Goal: Transaction & Acquisition: Purchase product/service

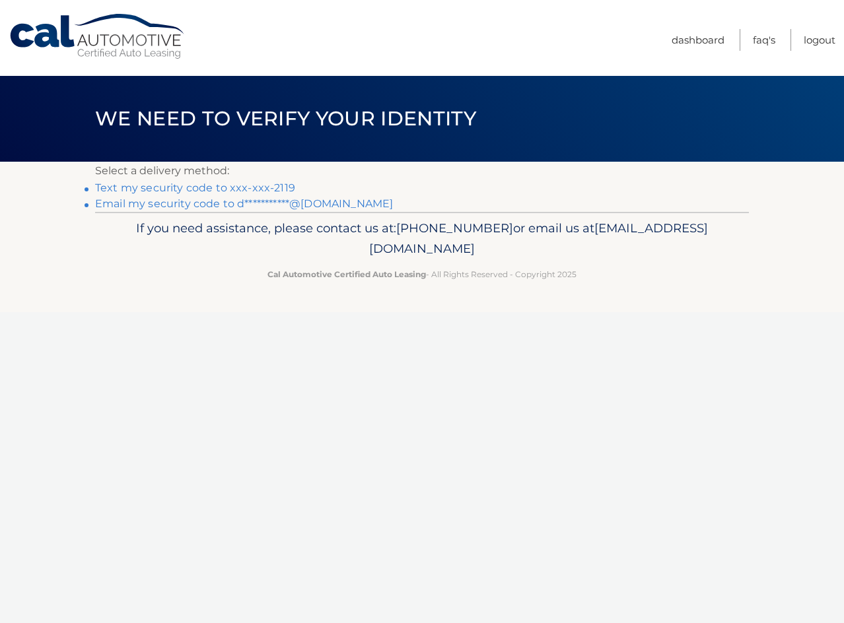
click at [323, 203] on link "**********" at bounding box center [244, 203] width 298 height 13
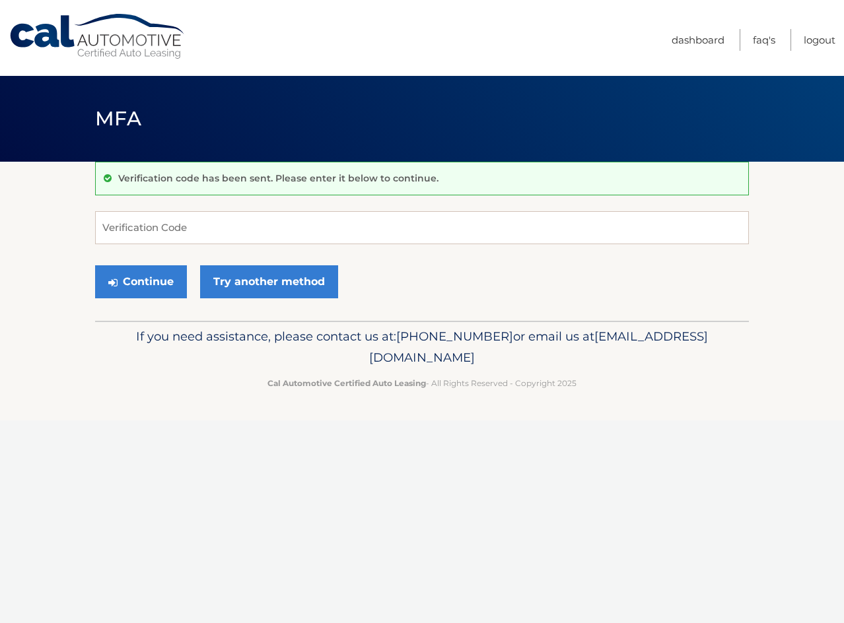
click at [238, 204] on div "Verification code has been sent. Please enter it below to continue. Verificatio…" at bounding box center [422, 241] width 654 height 159
click at [234, 219] on input "Verification Code" at bounding box center [422, 227] width 654 height 33
type input "297540"
click at [155, 280] on button "Continue" at bounding box center [141, 281] width 92 height 33
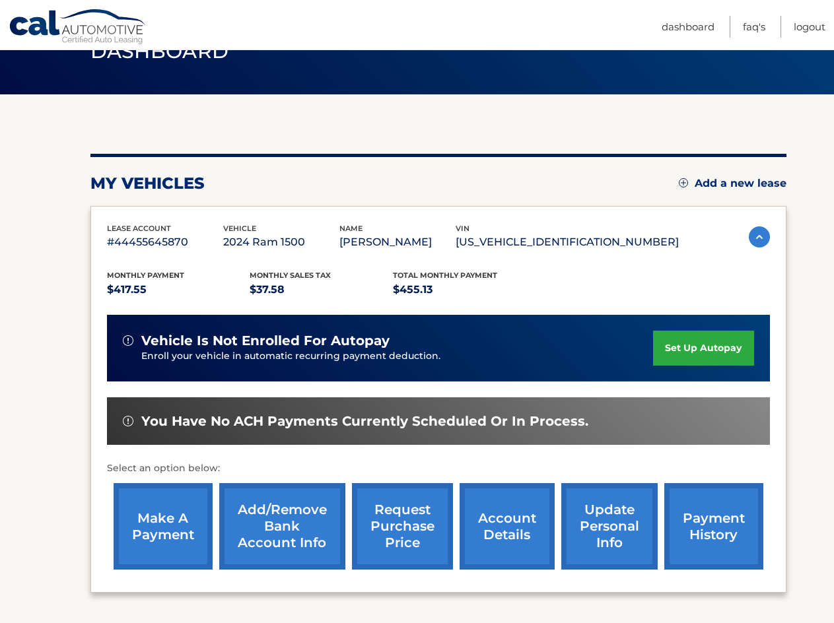
scroll to position [132, 0]
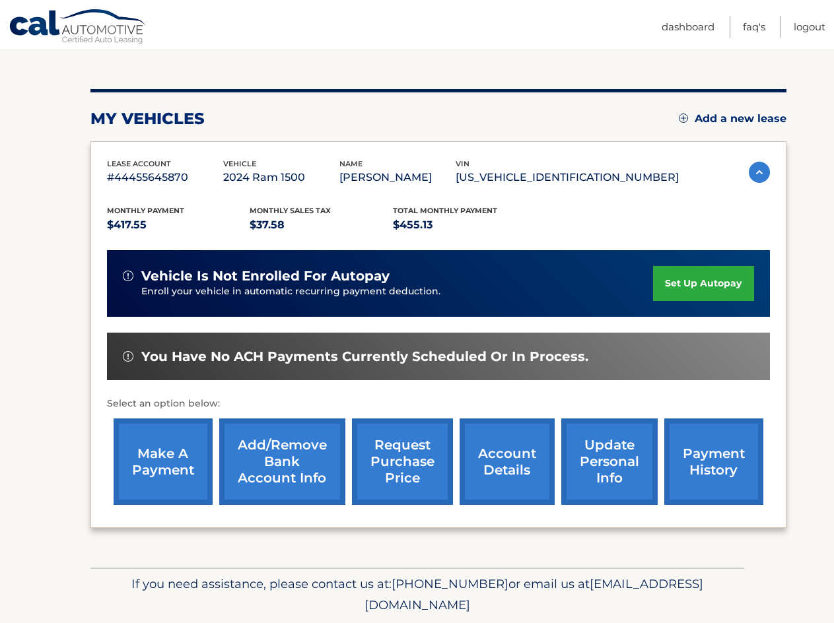
click at [189, 457] on link "make a payment" at bounding box center [163, 462] width 99 height 87
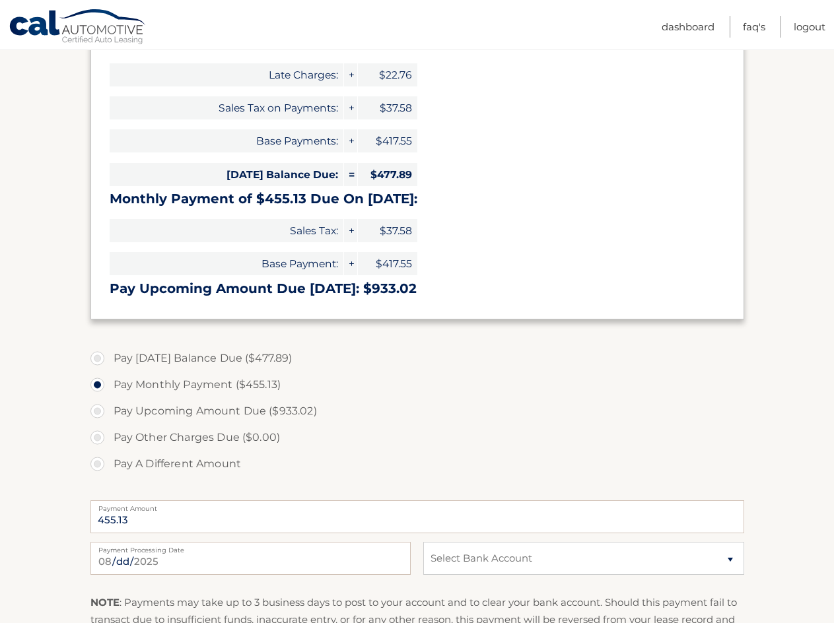
scroll to position [264, 0]
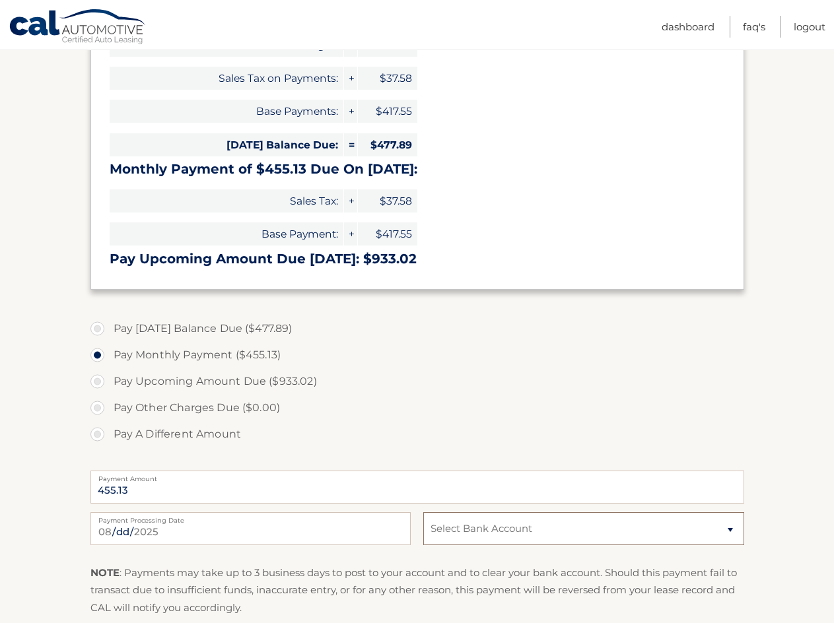
click at [479, 524] on select "Select Bank Account Checking CLEARVIEW FEDERAL CREDIT UNION *****5631 Checking …" at bounding box center [583, 528] width 320 height 33
select select "Y2M4ZWNjMjYtNGUyNi00ZTZiLTk3MDEtZDk5MmE2YzVhY2Rh"
click at [423, 512] on select "Select Bank Account Checking CLEARVIEW FEDERAL CREDIT UNION *****5631 Checking …" at bounding box center [583, 528] width 320 height 33
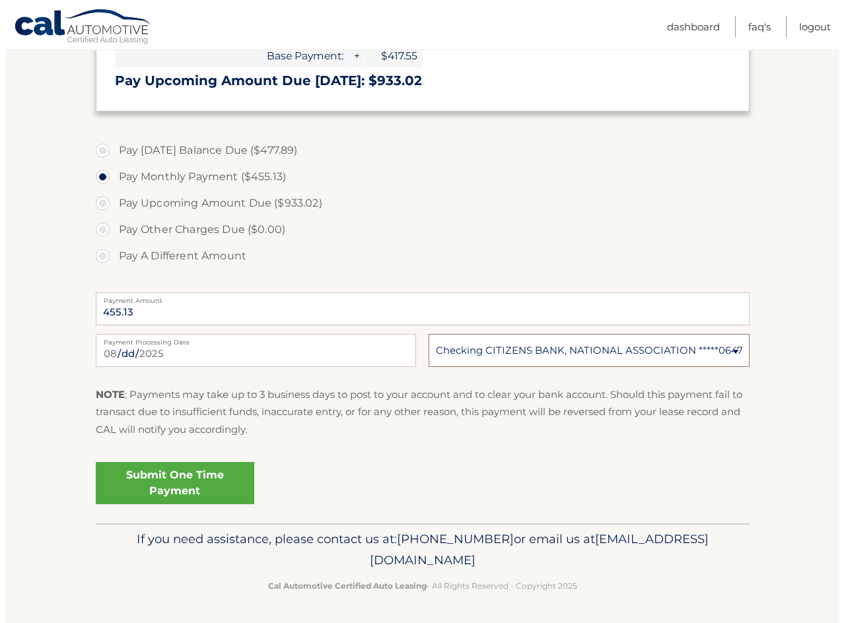
scroll to position [443, 0]
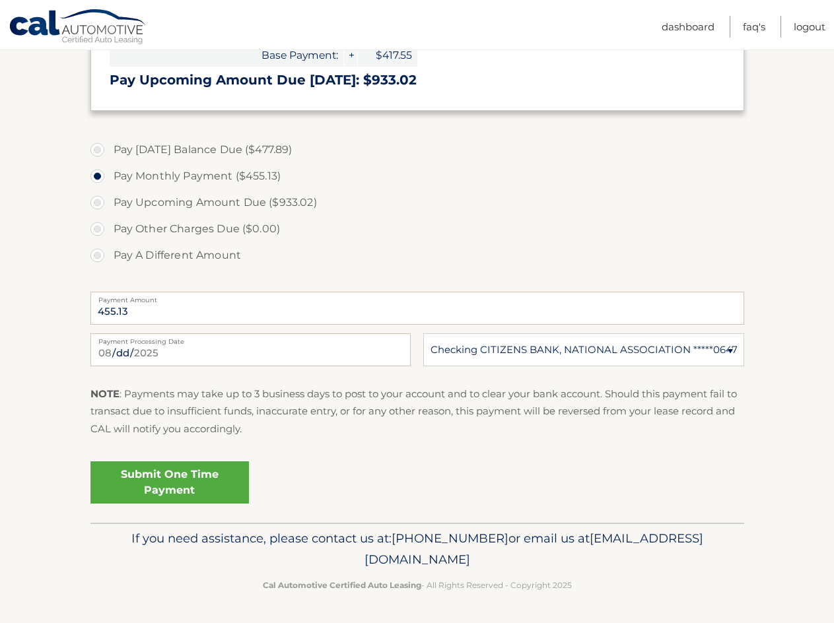
click at [192, 493] on link "Submit One Time Payment" at bounding box center [169, 483] width 158 height 42
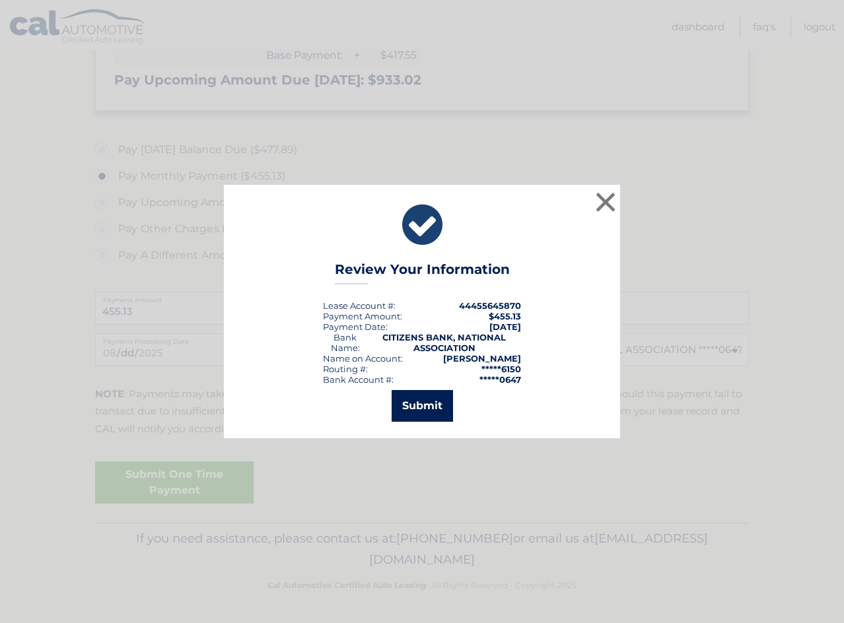
click at [427, 406] on button "Submit" at bounding box center [422, 406] width 61 height 32
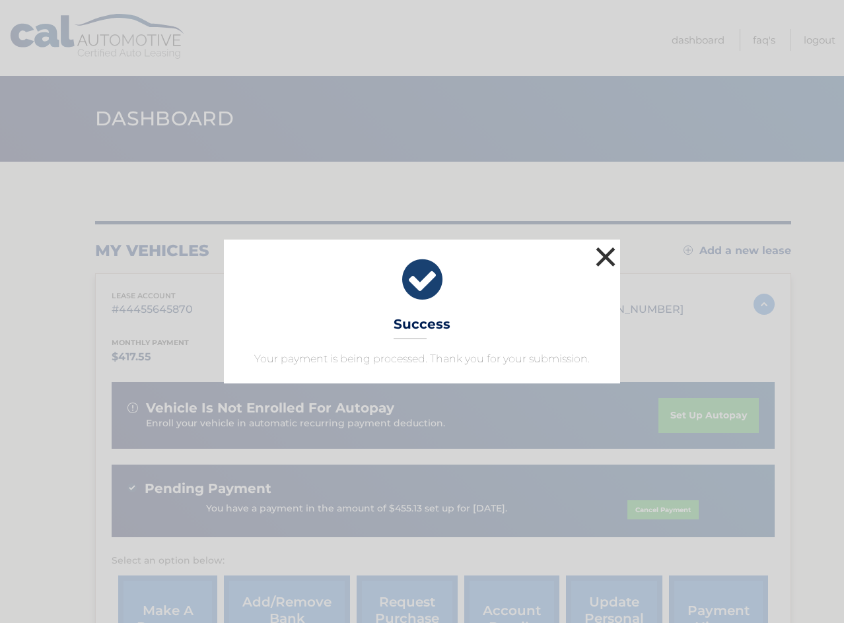
drag, startPoint x: 610, startPoint y: 249, endPoint x: 609, endPoint y: 217, distance: 32.4
click at [610, 248] on button "×" at bounding box center [605, 257] width 26 height 26
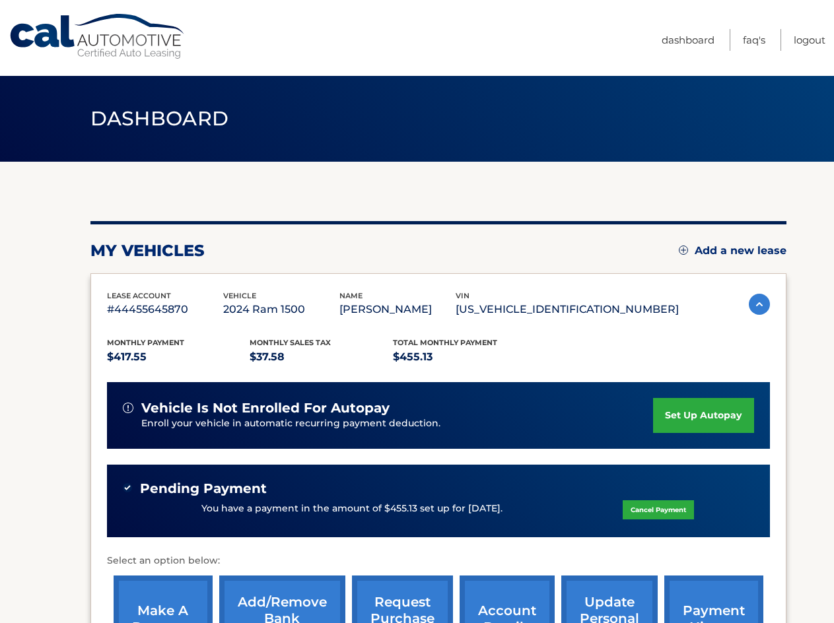
click at [640, 507] on link "Cancel Payment" at bounding box center [658, 510] width 71 height 19
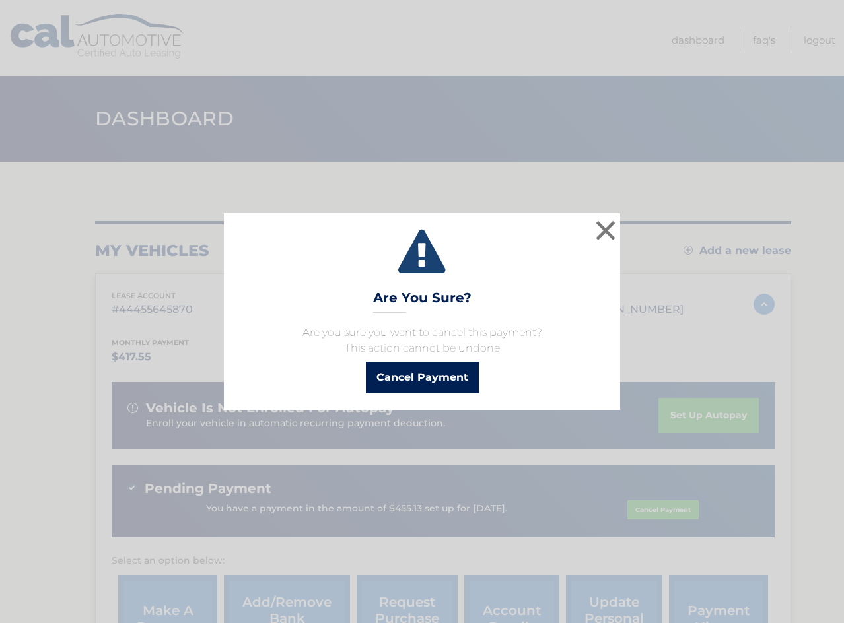
click at [438, 389] on button "Cancel Payment" at bounding box center [422, 378] width 113 height 32
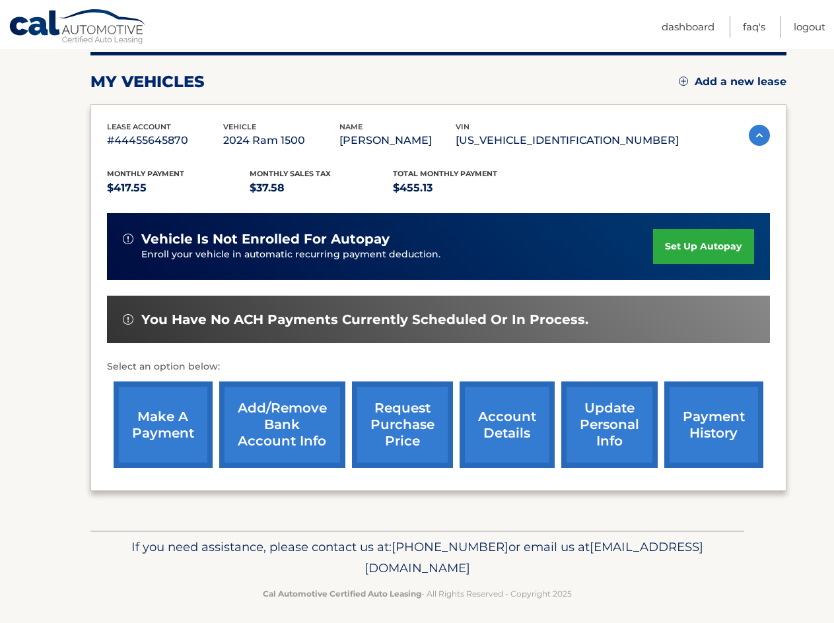
scroll to position [177, 0]
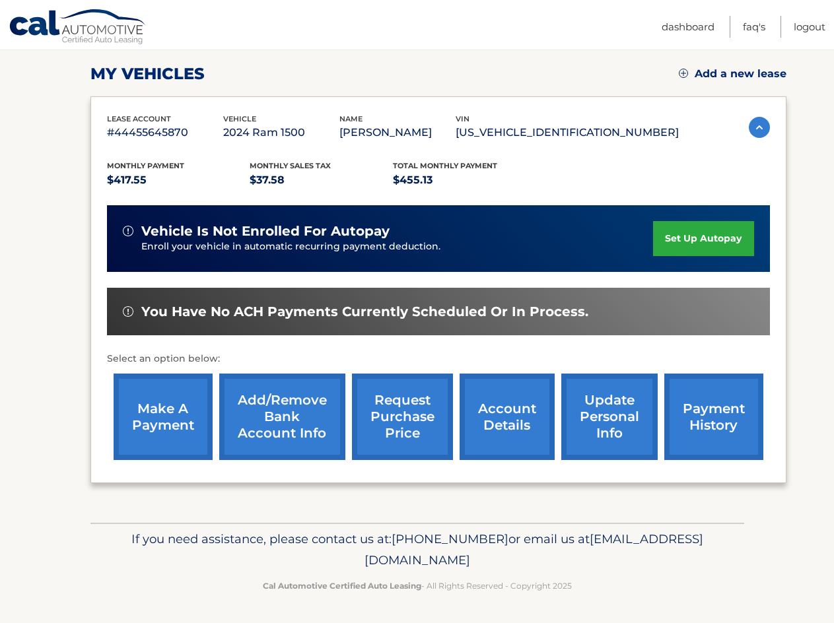
click at [163, 410] on link "make a payment" at bounding box center [163, 417] width 99 height 87
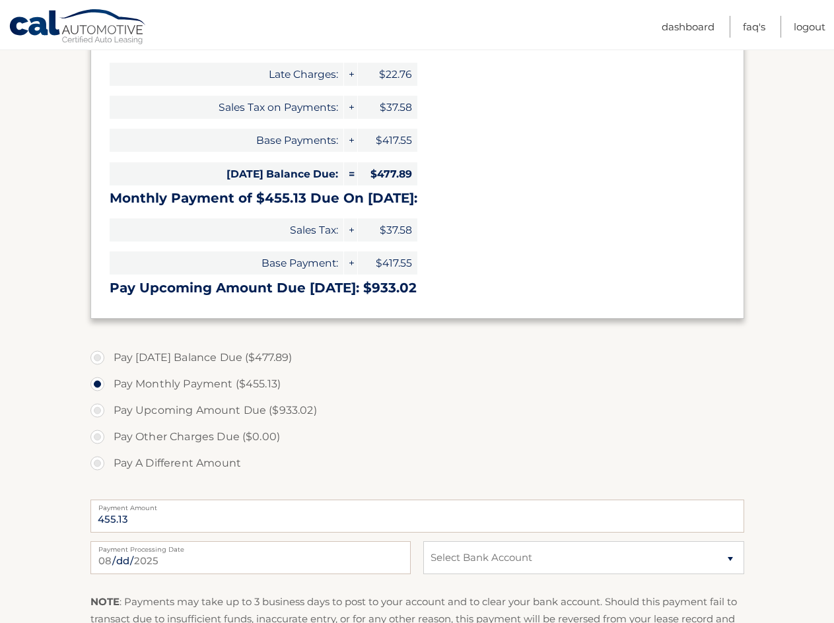
scroll to position [264, 0]
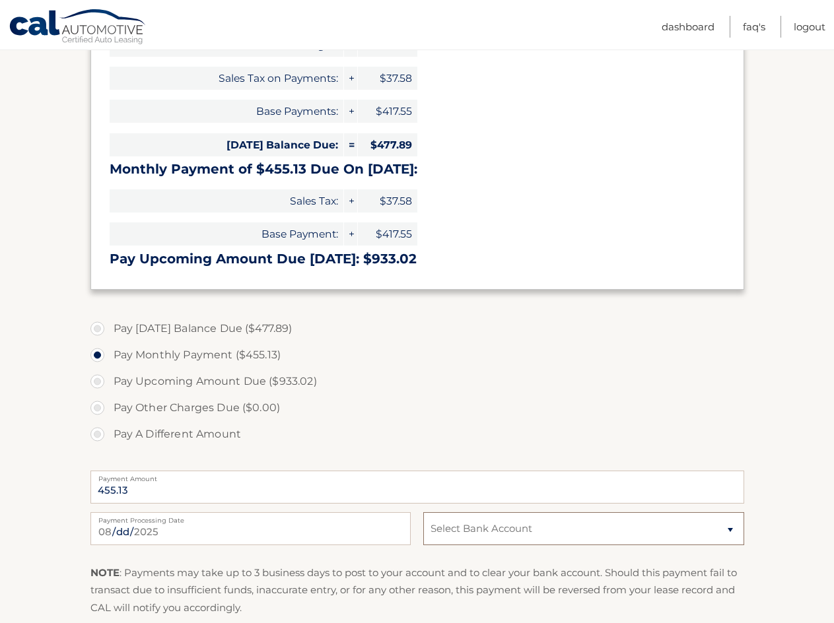
click at [465, 536] on select "Select Bank Account Checking CLEARVIEW FEDERAL CREDIT UNION *****5631 Checking …" at bounding box center [583, 528] width 320 height 33
select select "MjBiZTA4NTQtN2U5OS00M2Q1LWIwYTctODM5ODE2YjhhNDEx"
click at [423, 512] on select "Select Bank Account Checking CLEARVIEW FEDERAL CREDIT UNION *****5631 Checking …" at bounding box center [583, 528] width 320 height 33
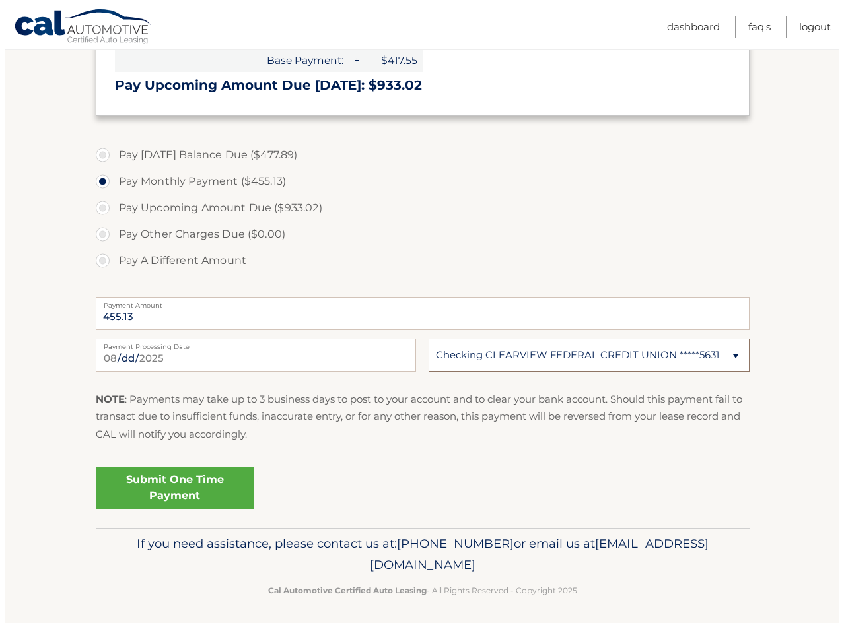
scroll to position [443, 0]
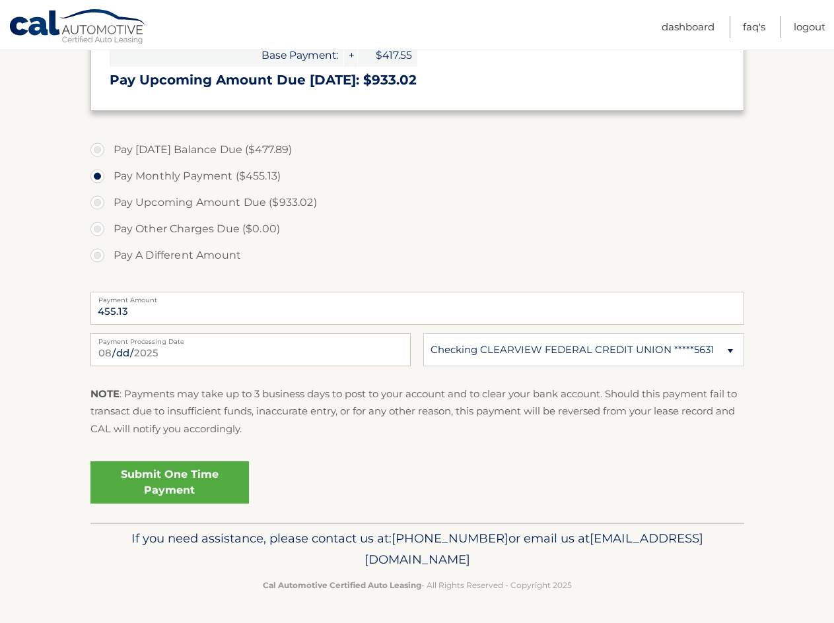
click at [171, 483] on link "Submit One Time Payment" at bounding box center [169, 483] width 158 height 42
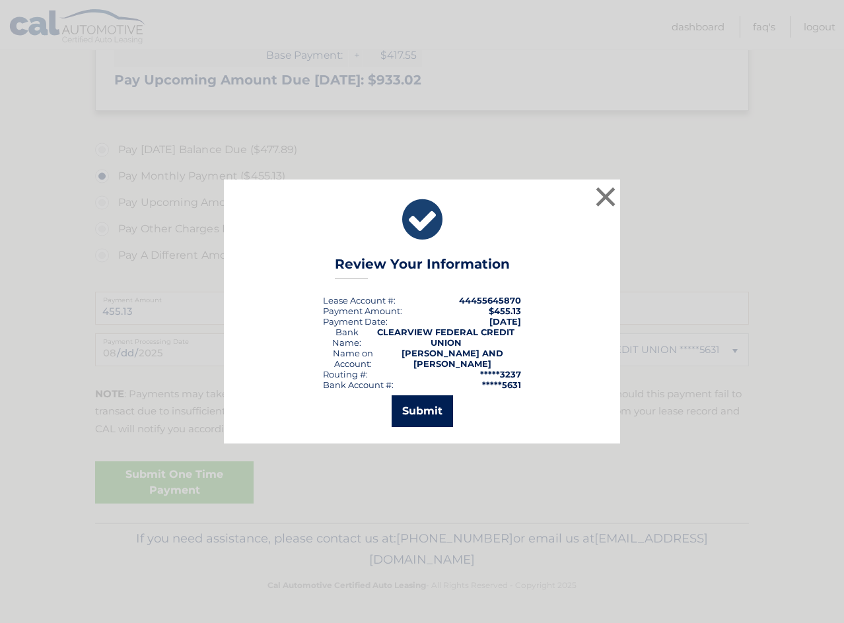
click at [413, 407] on button "Submit" at bounding box center [422, 412] width 61 height 32
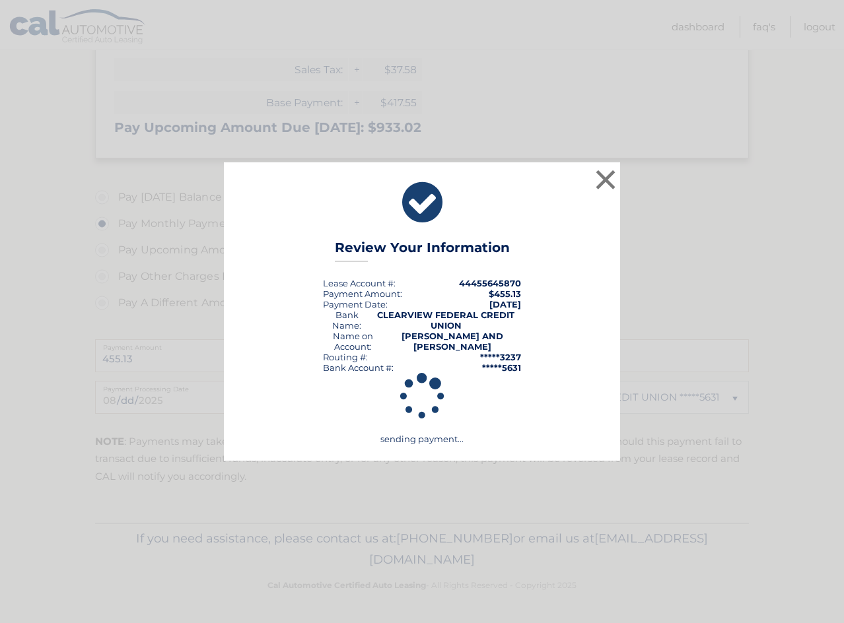
scroll to position [396, 0]
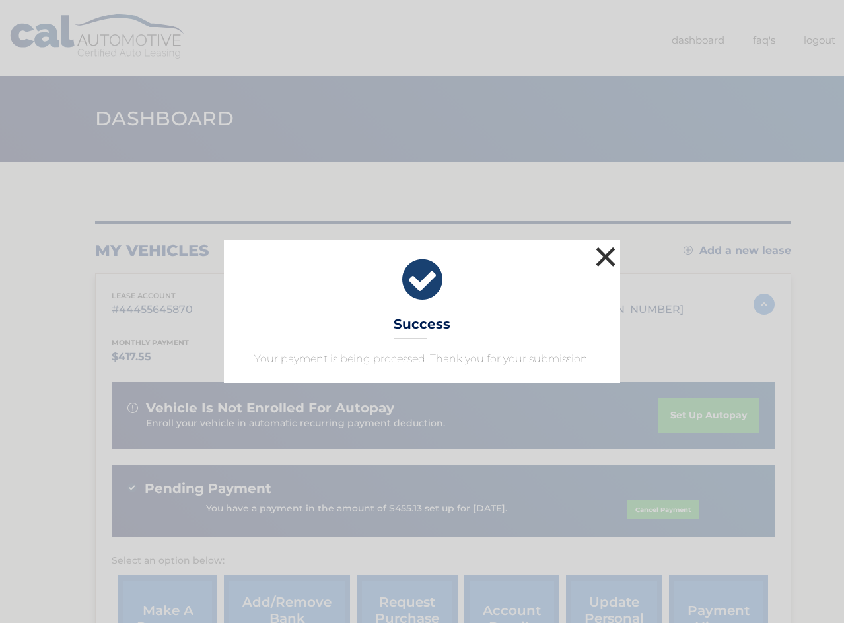
click at [601, 255] on button "×" at bounding box center [605, 257] width 26 height 26
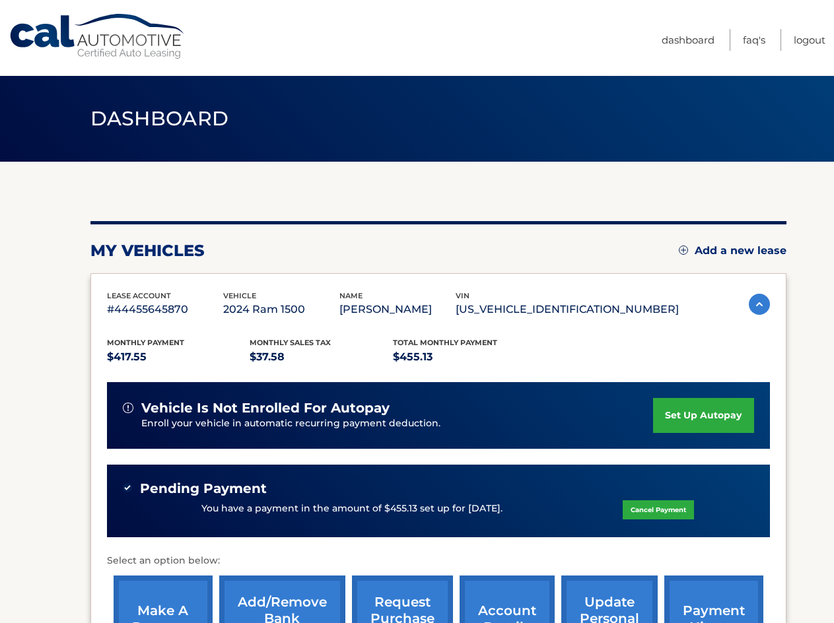
click at [203, 495] on span "Pending Payment" at bounding box center [203, 489] width 127 height 17
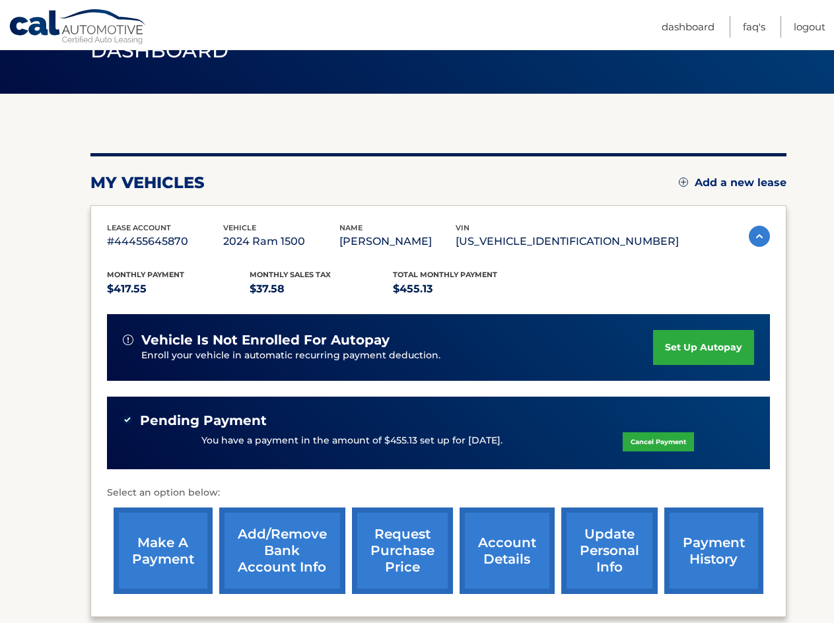
scroll to position [132, 0]
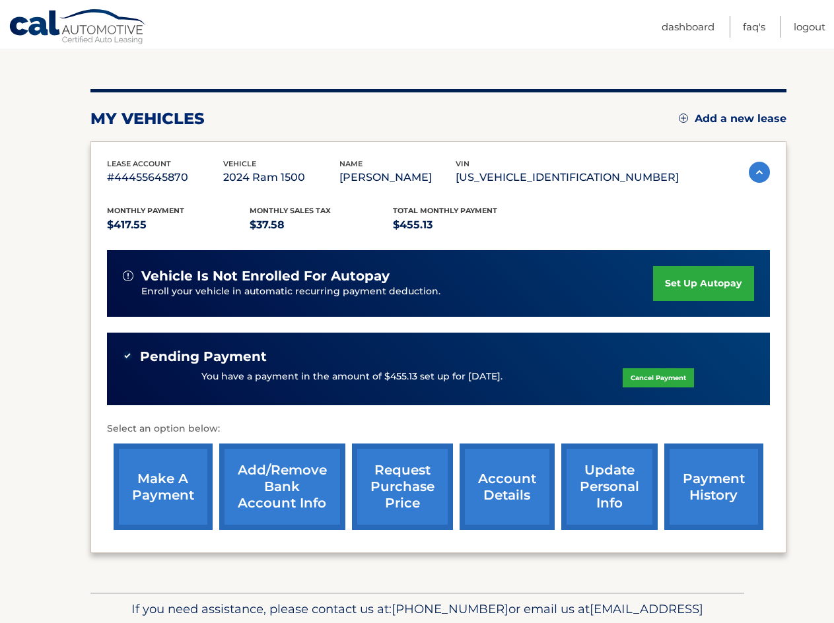
click at [689, 481] on link "payment history" at bounding box center [713, 487] width 99 height 87
